Goal: Task Accomplishment & Management: Manage account settings

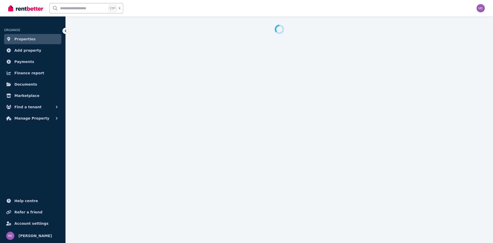
select select "**********"
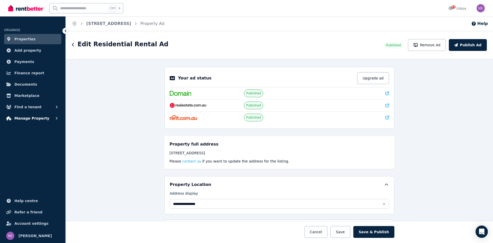
click at [21, 117] on span "Manage Property" at bounding box center [31, 118] width 35 height 6
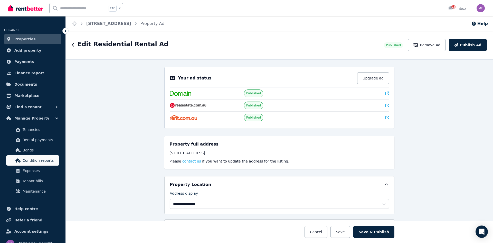
click at [31, 161] on span "Condition reports" at bounding box center [40, 160] width 35 height 6
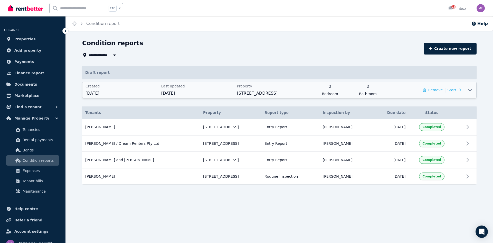
click at [294, 93] on span "[STREET_ADDRESS]" at bounding box center [273, 93] width 73 height 6
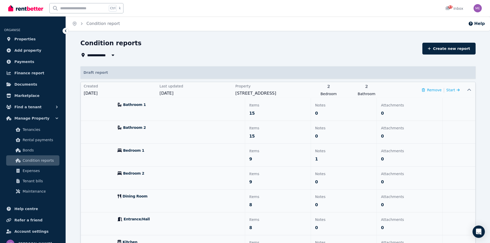
click at [130, 105] on span "Bathroom 1" at bounding box center [134, 104] width 23 height 5
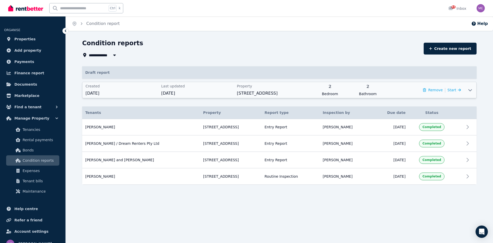
click at [202, 89] on div "Last updated [DATE]" at bounding box center [197, 90] width 73 height 13
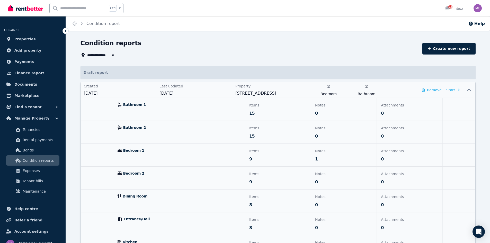
click at [140, 105] on span "Bathroom 1" at bounding box center [134, 104] width 23 height 5
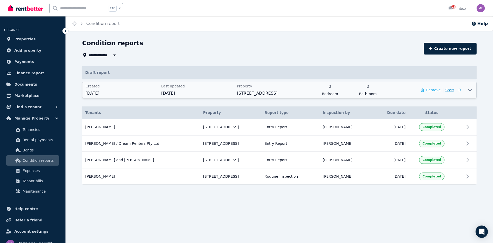
click at [454, 91] on span "Start" at bounding box center [450, 90] width 9 height 4
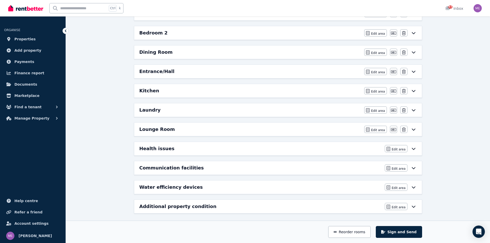
scroll to position [125, 0]
